Goal: Ask a question

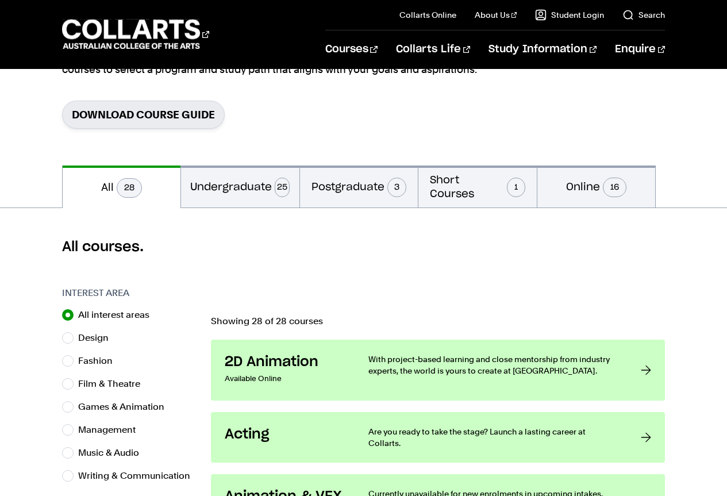
scroll to position [218, 0]
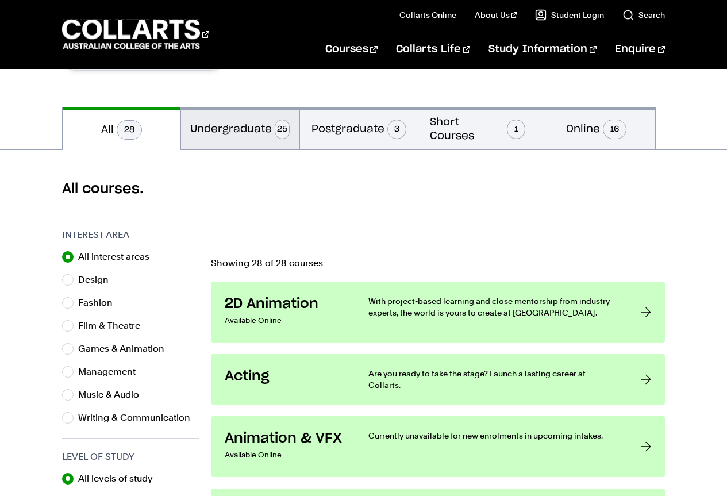
click at [234, 122] on button "Undergraduate 25" at bounding box center [240, 129] width 118 height 42
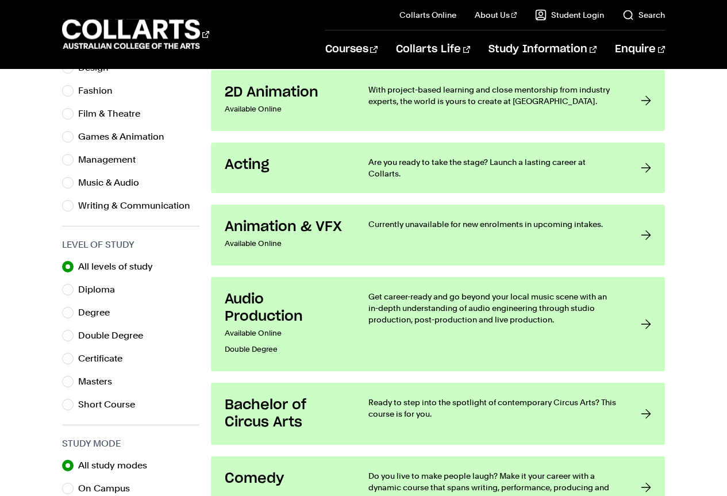
scroll to position [480, 0]
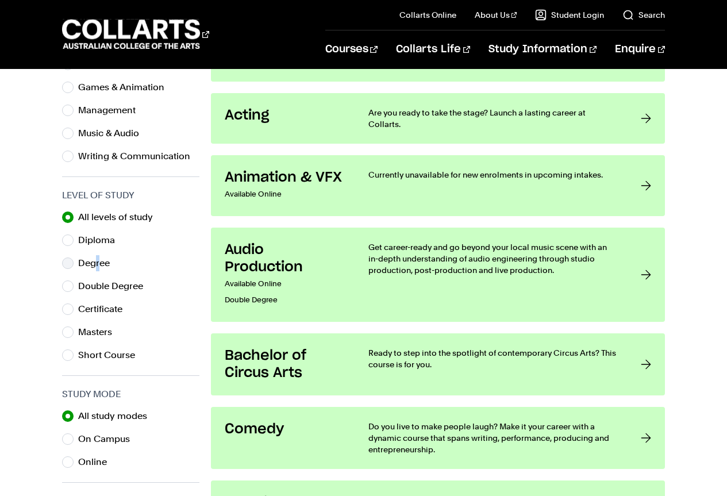
click at [98, 263] on label "Degree" at bounding box center [98, 263] width 41 height 16
click at [70, 262] on input "Degree" at bounding box center [67, 263] width 11 height 11
radio input "true"
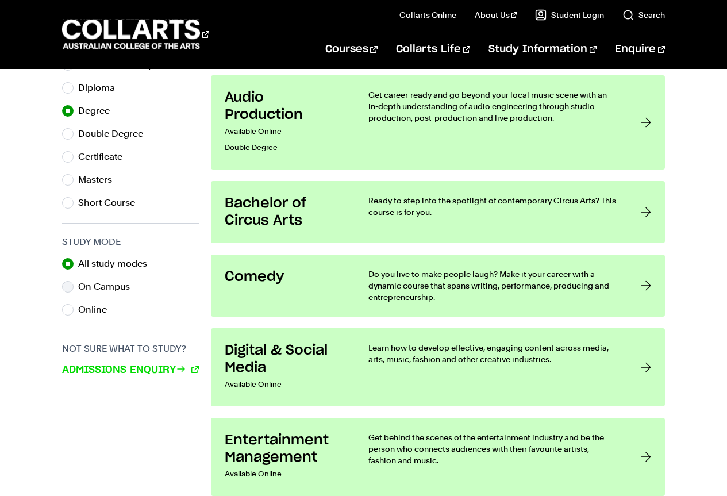
click at [75, 282] on div "On Campus" at bounding box center [130, 287] width 137 height 16
click at [71, 284] on input "On Campus" at bounding box center [67, 286] width 11 height 11
radio input "true"
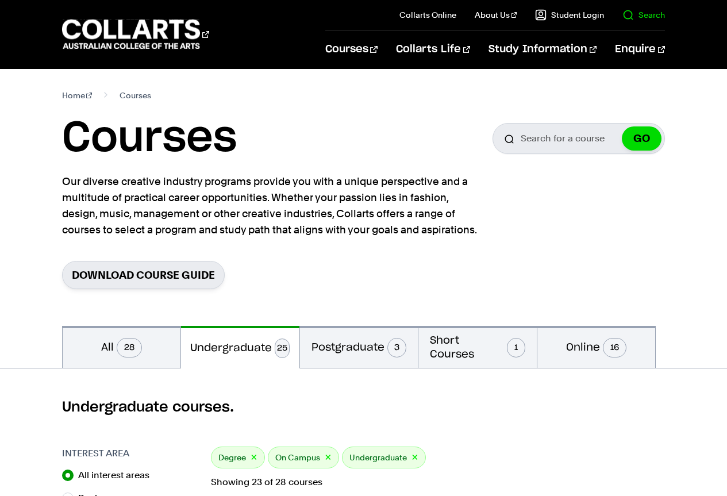
click at [646, 17] on link "Search" at bounding box center [644, 14] width 43 height 11
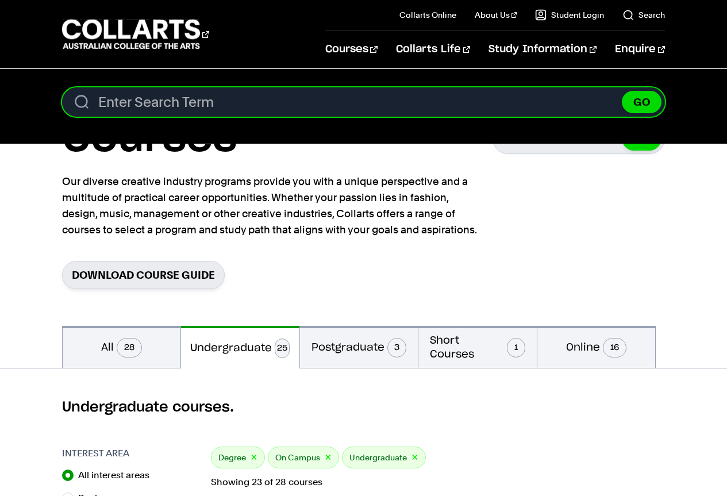
click at [381, 107] on input "Search content" at bounding box center [364, 101] width 604 height 29
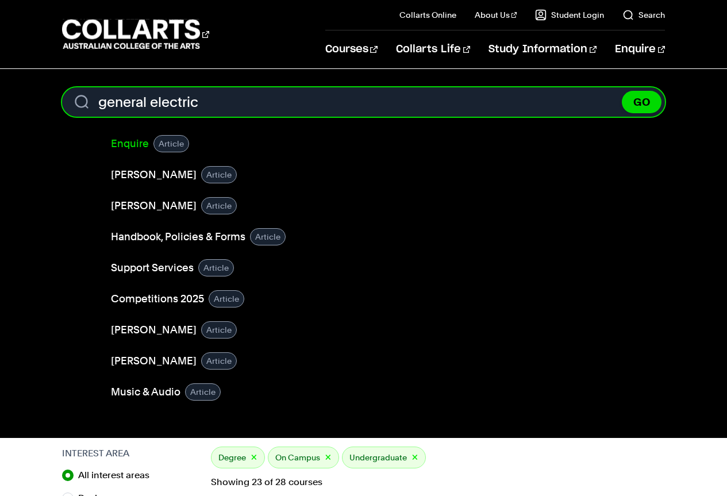
type input "general electric"
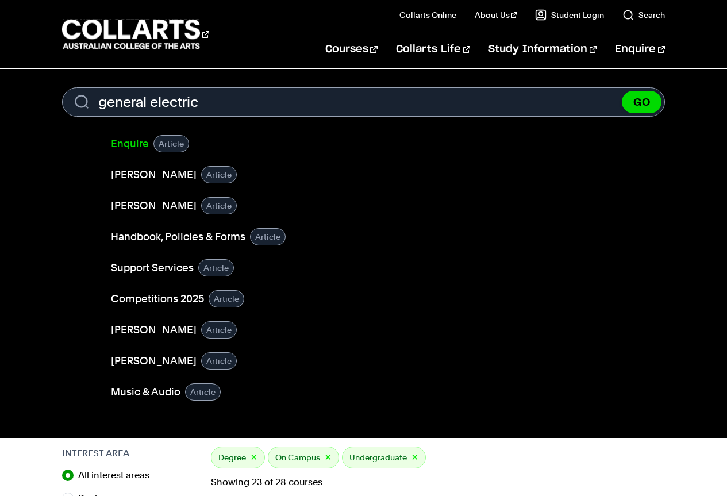
click at [129, 143] on link "Enquire" at bounding box center [130, 144] width 38 height 16
